Goal: Find specific page/section: Find specific page/section

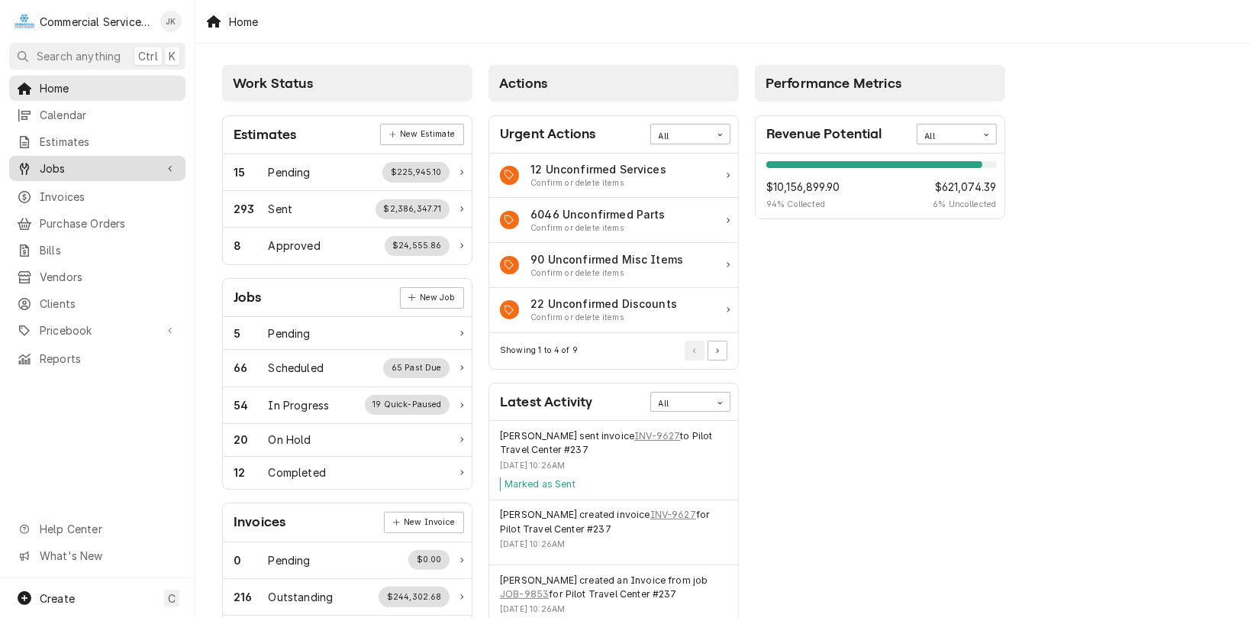
click at [58, 163] on span "Jobs" at bounding box center [97, 168] width 115 height 16
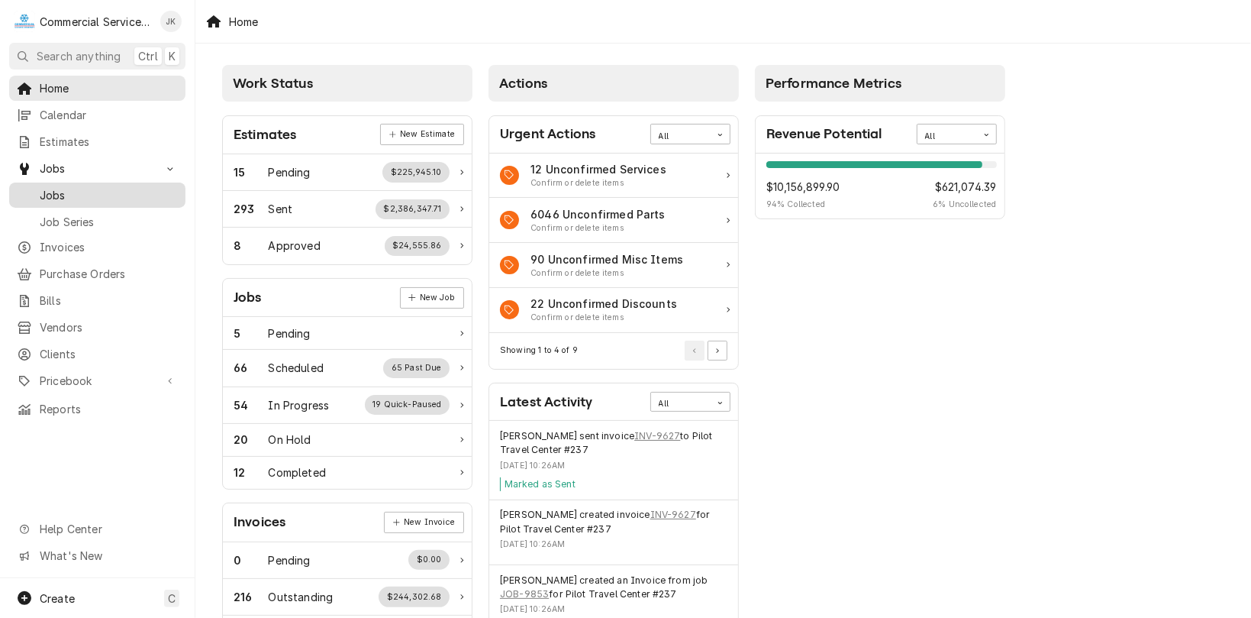
click at [50, 189] on span "Jobs" at bounding box center [109, 195] width 138 height 16
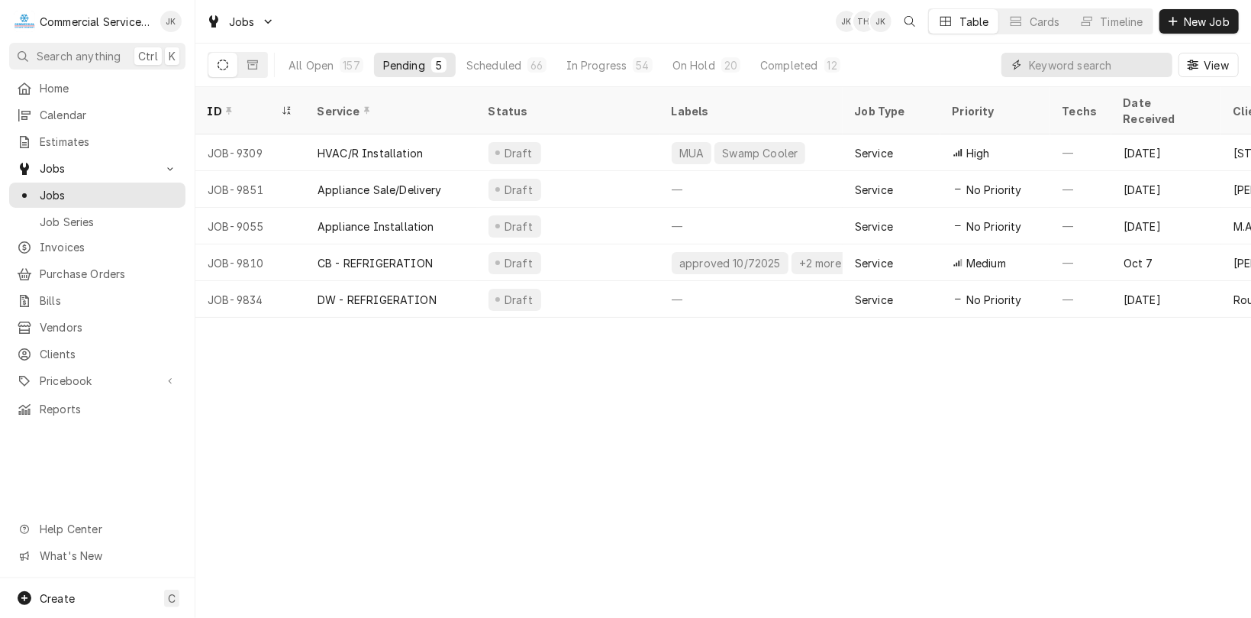
click at [1034, 65] on input "Dynamic Content Wrapper" at bounding box center [1097, 65] width 136 height 24
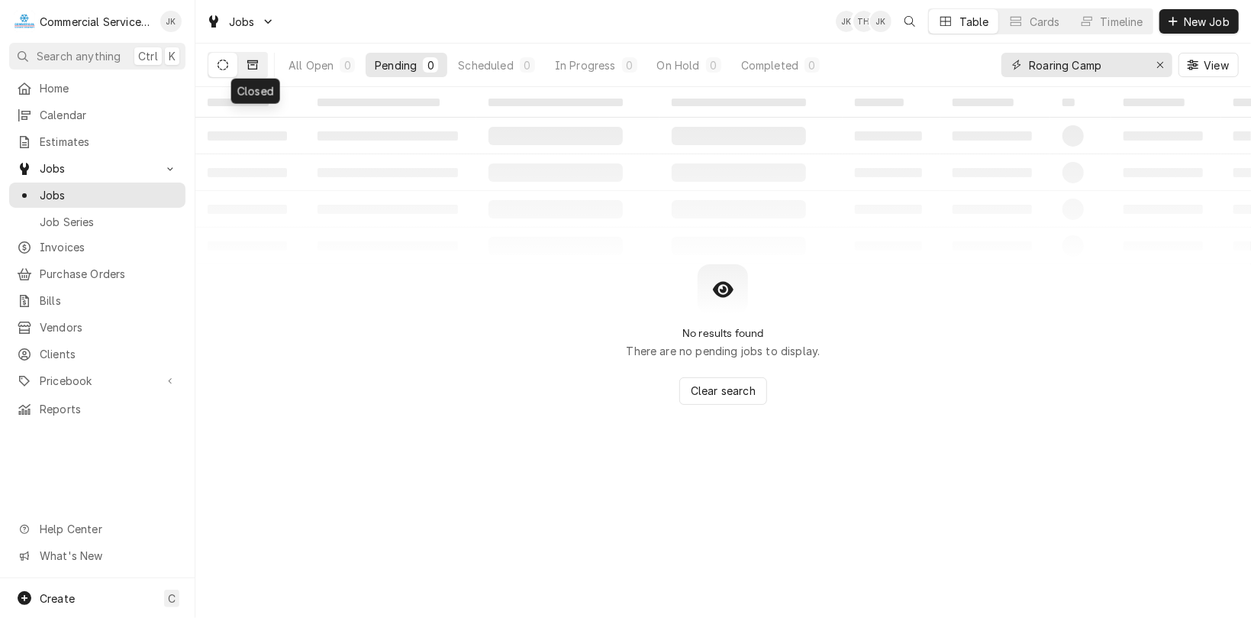
type input "Roaring Camp"
click at [250, 64] on icon "Dynamic Content Wrapper" at bounding box center [252, 65] width 11 height 11
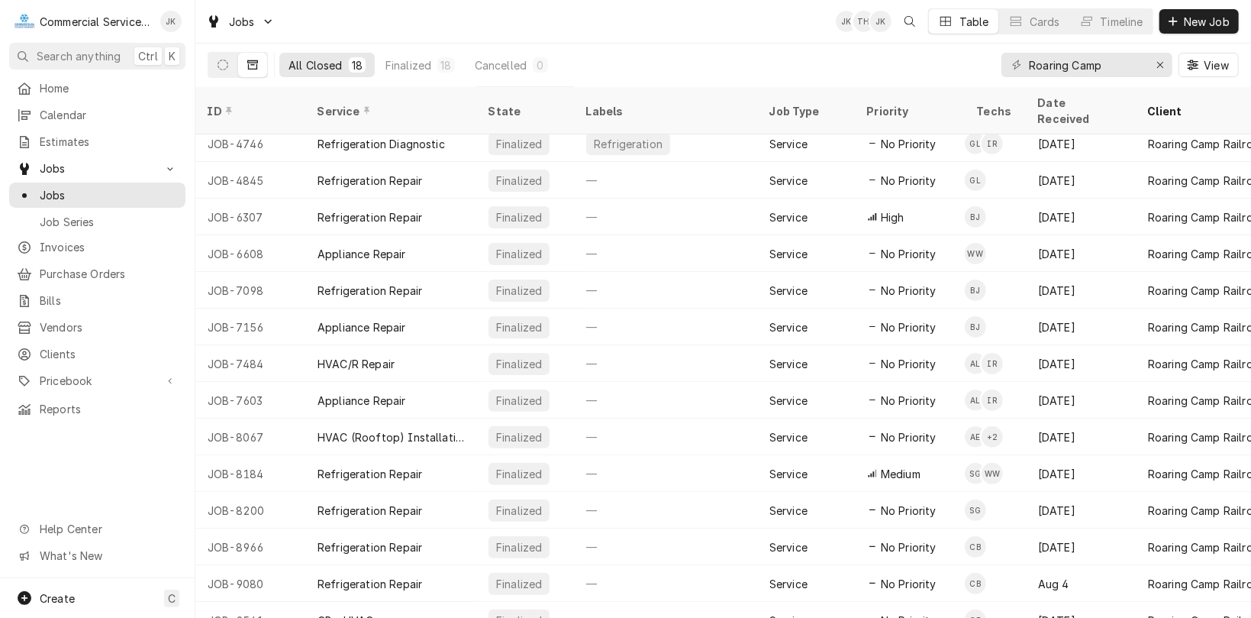
scroll to position [163, 0]
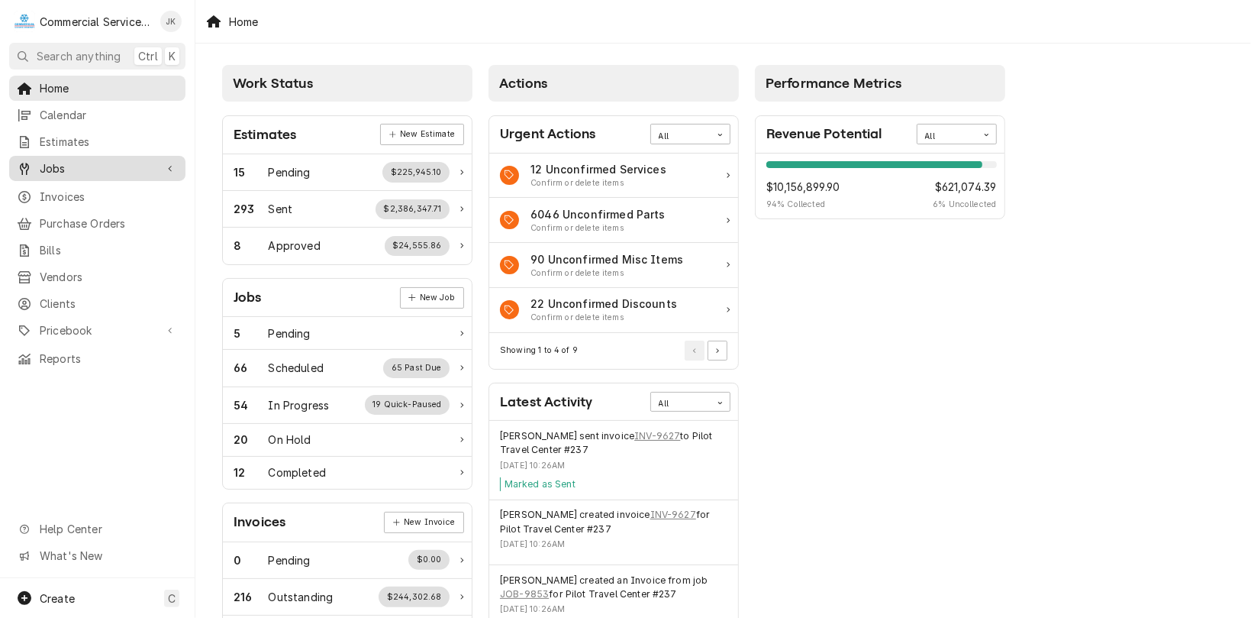
click at [63, 165] on span "Jobs" at bounding box center [97, 168] width 115 height 16
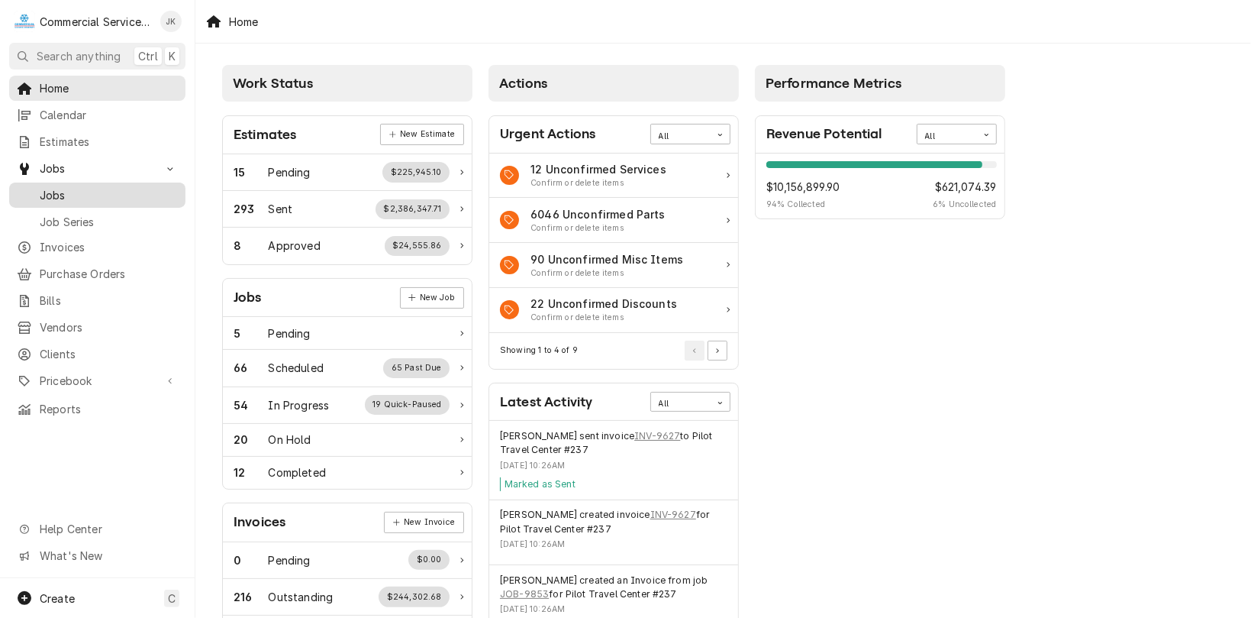
click at [73, 187] on span "Jobs" at bounding box center [109, 195] width 138 height 16
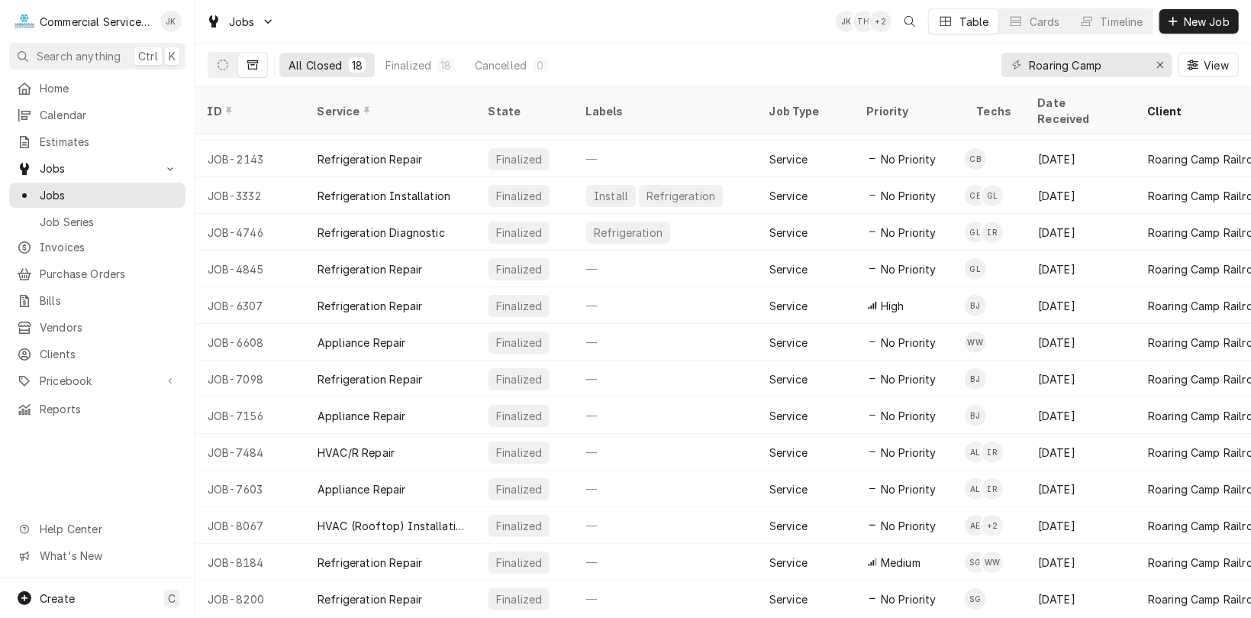
scroll to position [165, 0]
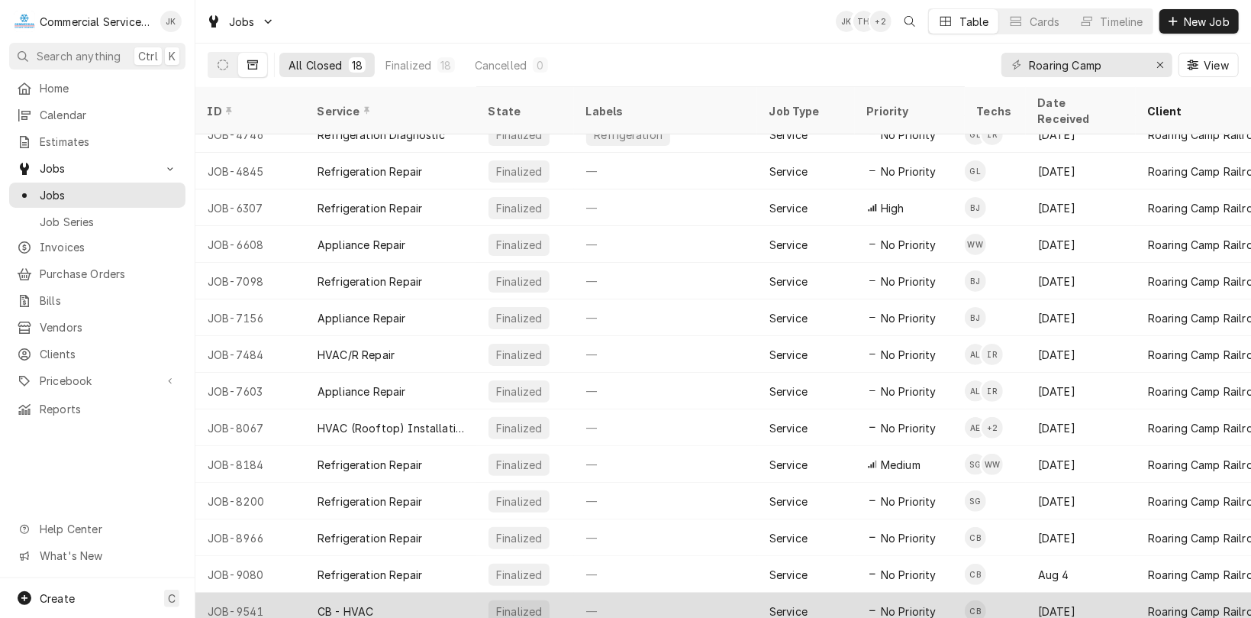
click at [363, 592] on div "CB - HVAC" at bounding box center [390, 610] width 171 height 37
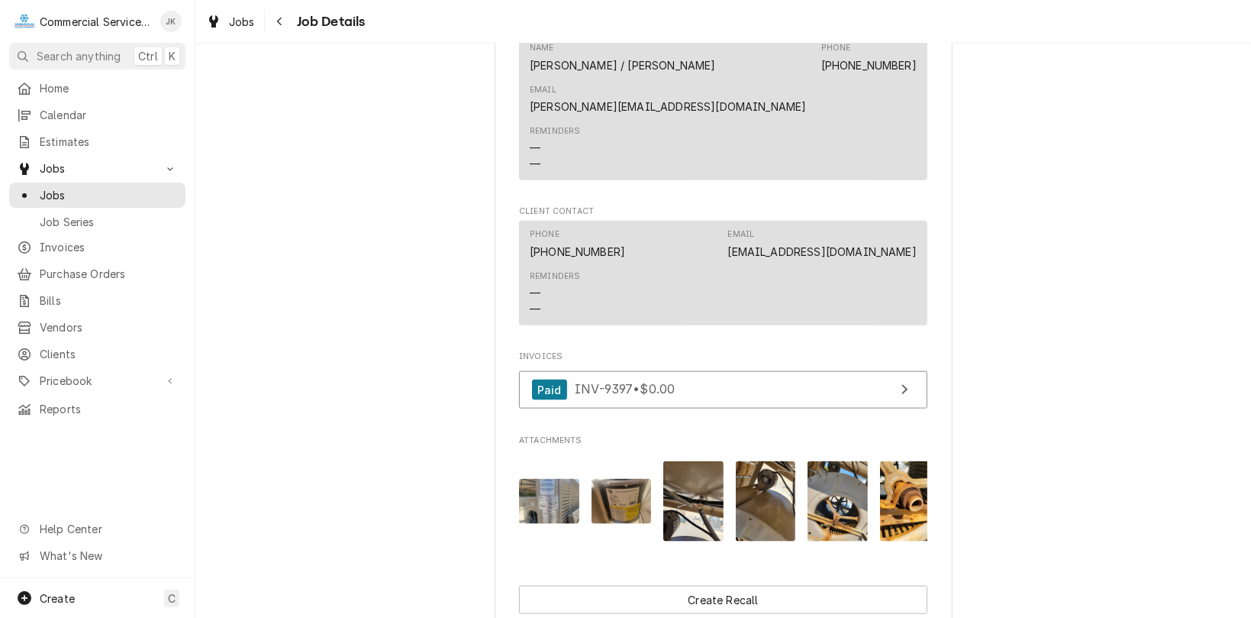
scroll to position [1182, 0]
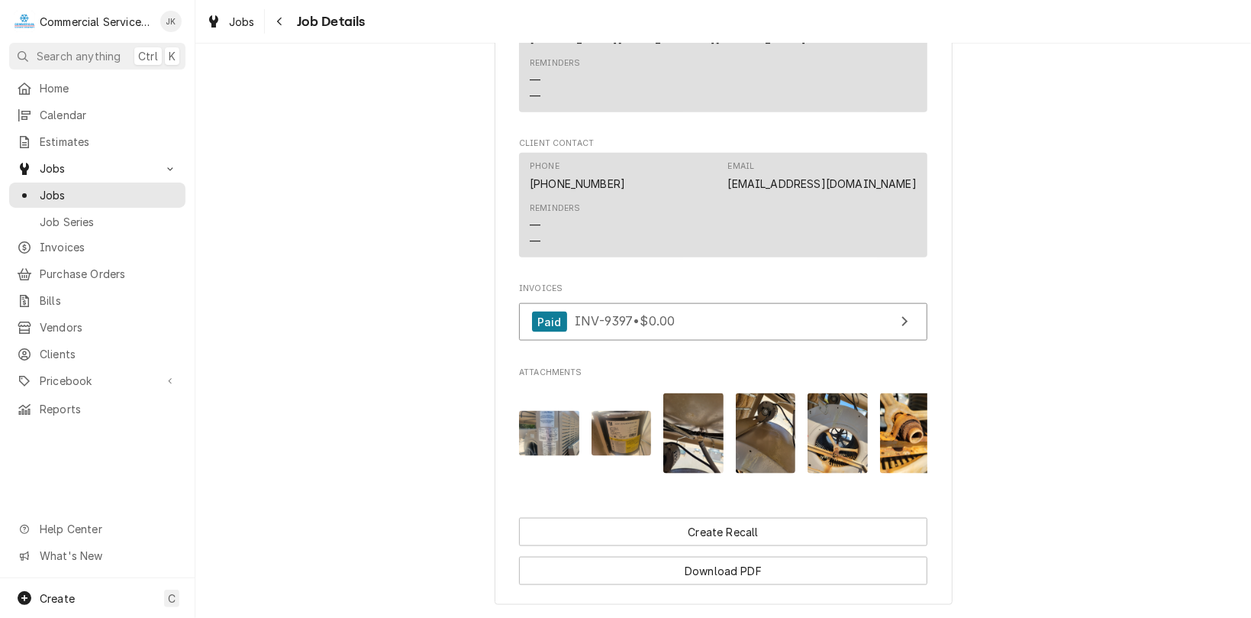
click at [621, 411] on img "Attachments" at bounding box center [622, 433] width 60 height 45
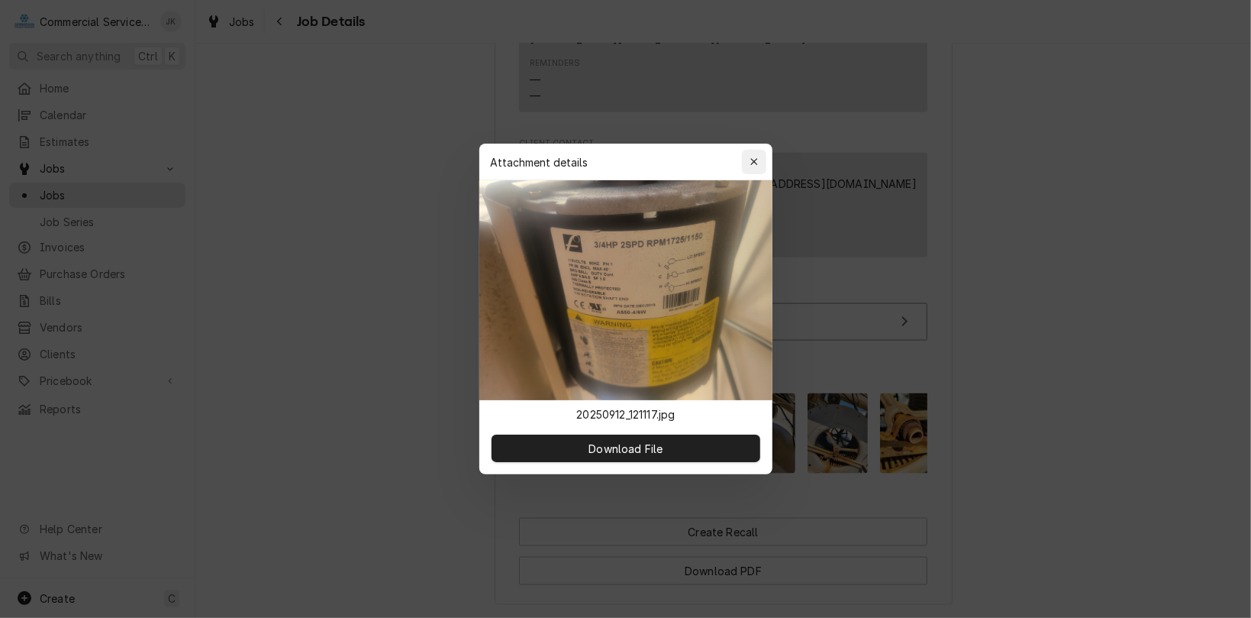
click at [752, 161] on icon "button" at bounding box center [754, 162] width 8 height 11
